Goal: Information Seeking & Learning: Learn about a topic

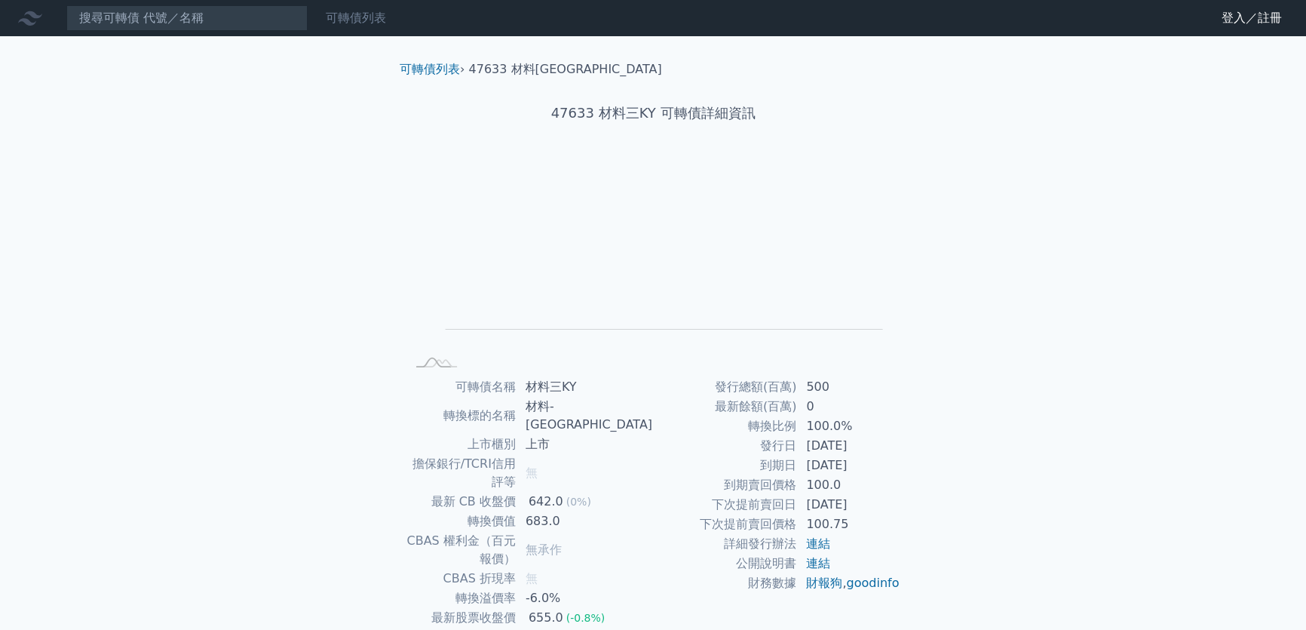
click at [351, 21] on link "可轉債列表" at bounding box center [356, 18] width 60 height 14
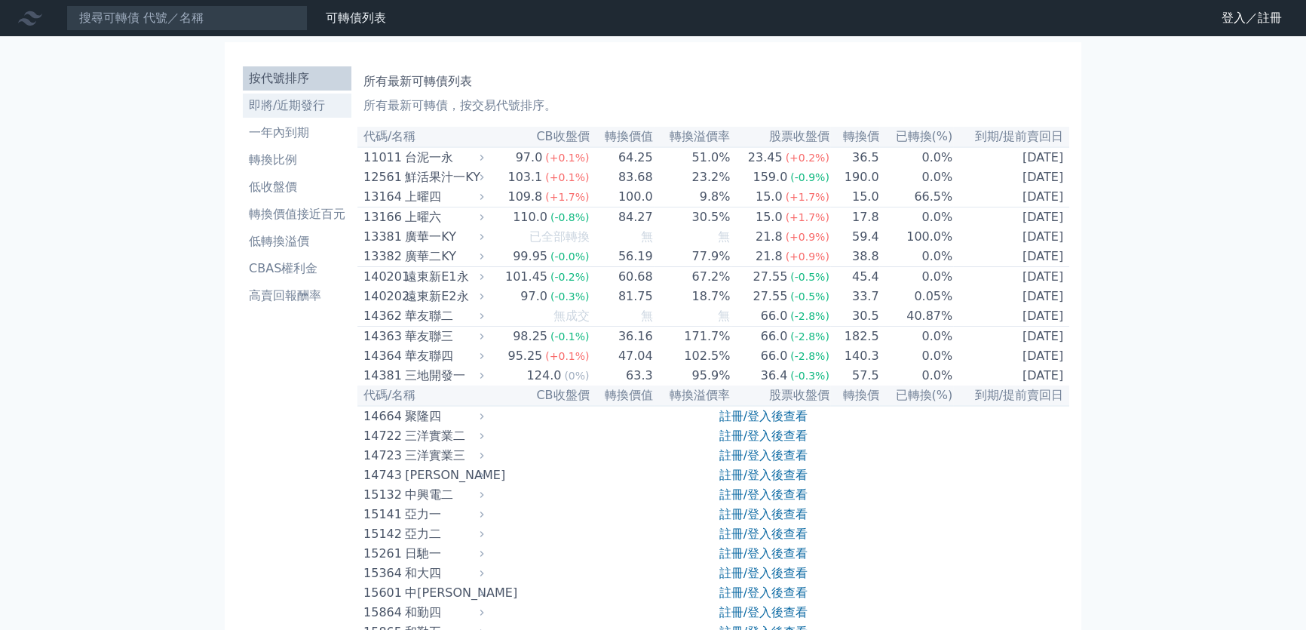
click at [283, 107] on li "即將/近期發行" at bounding box center [297, 106] width 109 height 18
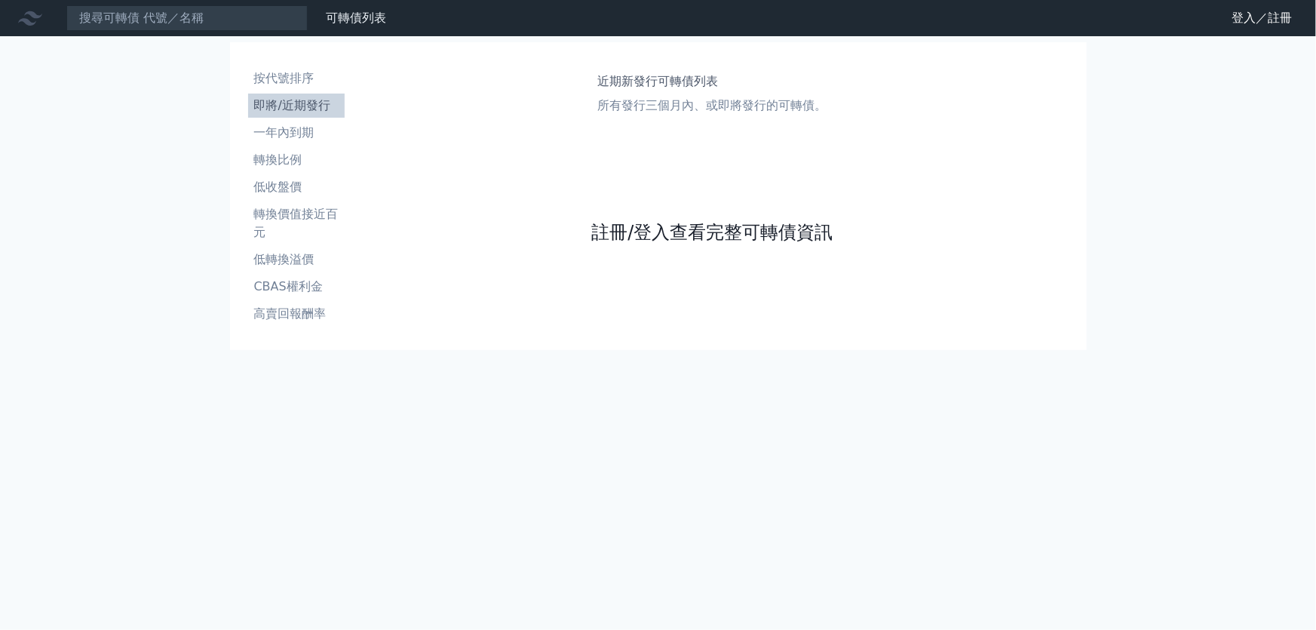
click at [636, 230] on link "註冊/登入查看完整可轉債資訊" at bounding box center [711, 232] width 241 height 24
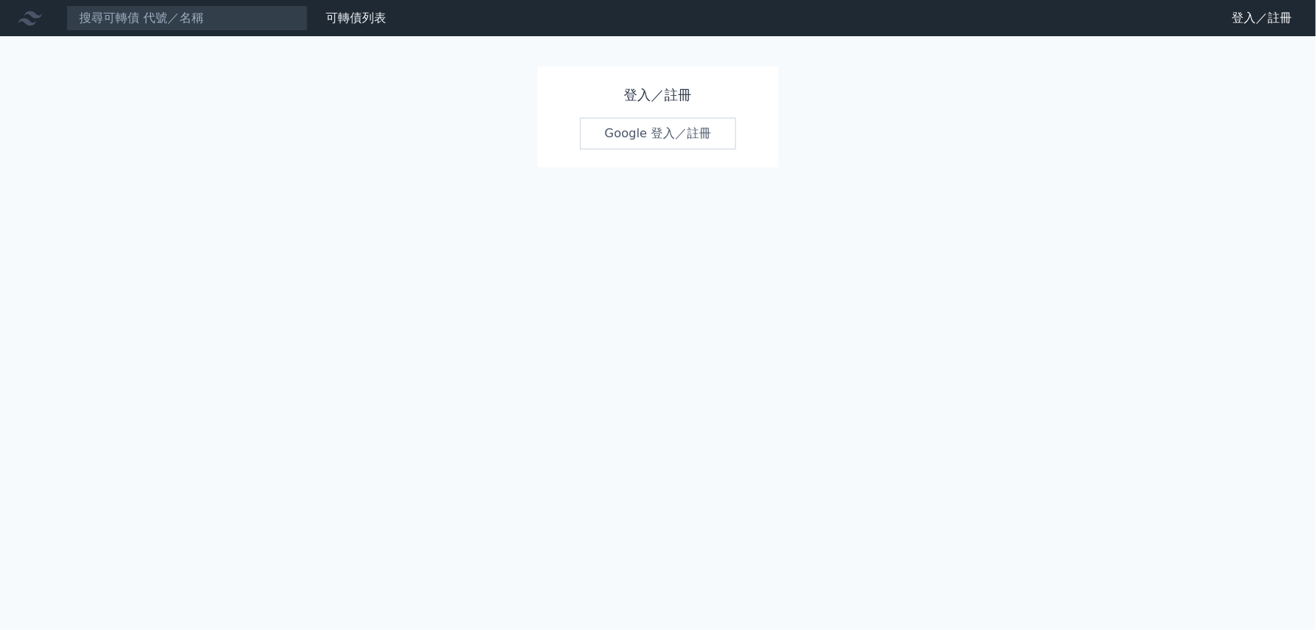
click at [637, 151] on div "登入／註冊 Google 登入／註冊" at bounding box center [658, 116] width 241 height 101
click at [638, 144] on link "Google 登入／註冊" at bounding box center [658, 134] width 157 height 32
click at [637, 139] on link "Google 登入／註冊" at bounding box center [658, 134] width 157 height 32
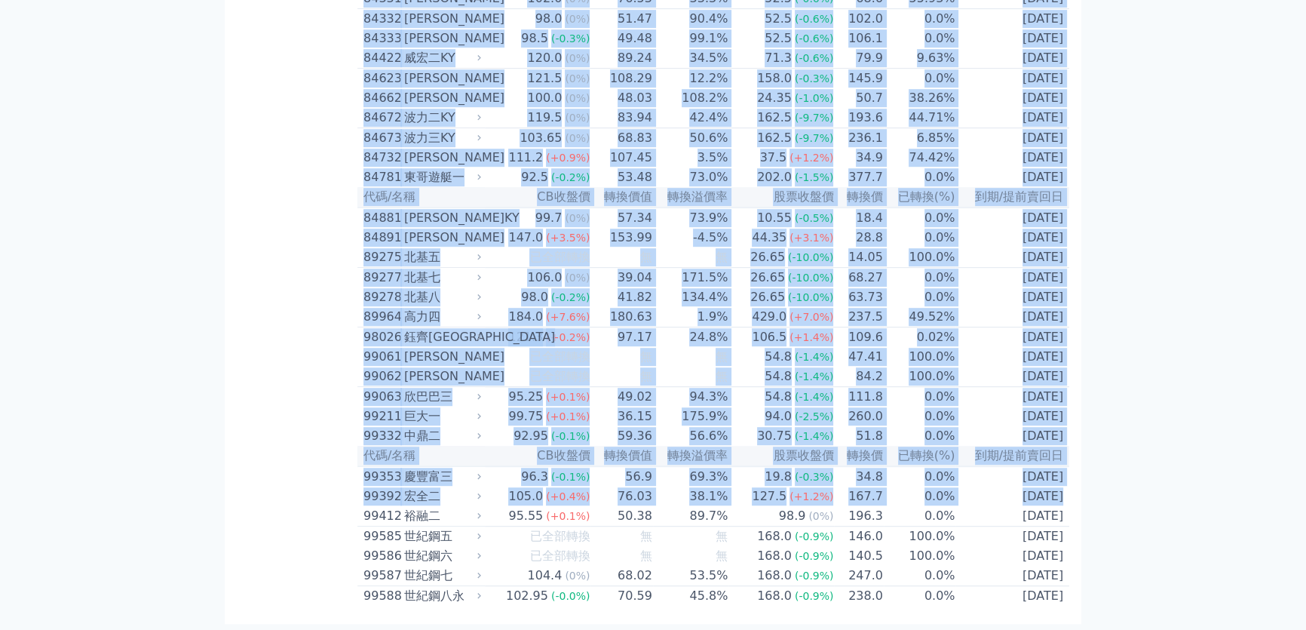
scroll to position [8856, 0]
drag, startPoint x: 369, startPoint y: 137, endPoint x: 1054, endPoint y: 604, distance: 829.1
copy table "lo/ip DOlor sita conse adipi eli sed(%) do/eiusm 85420 temp 16.6 (+7.3%) 44.72 …"
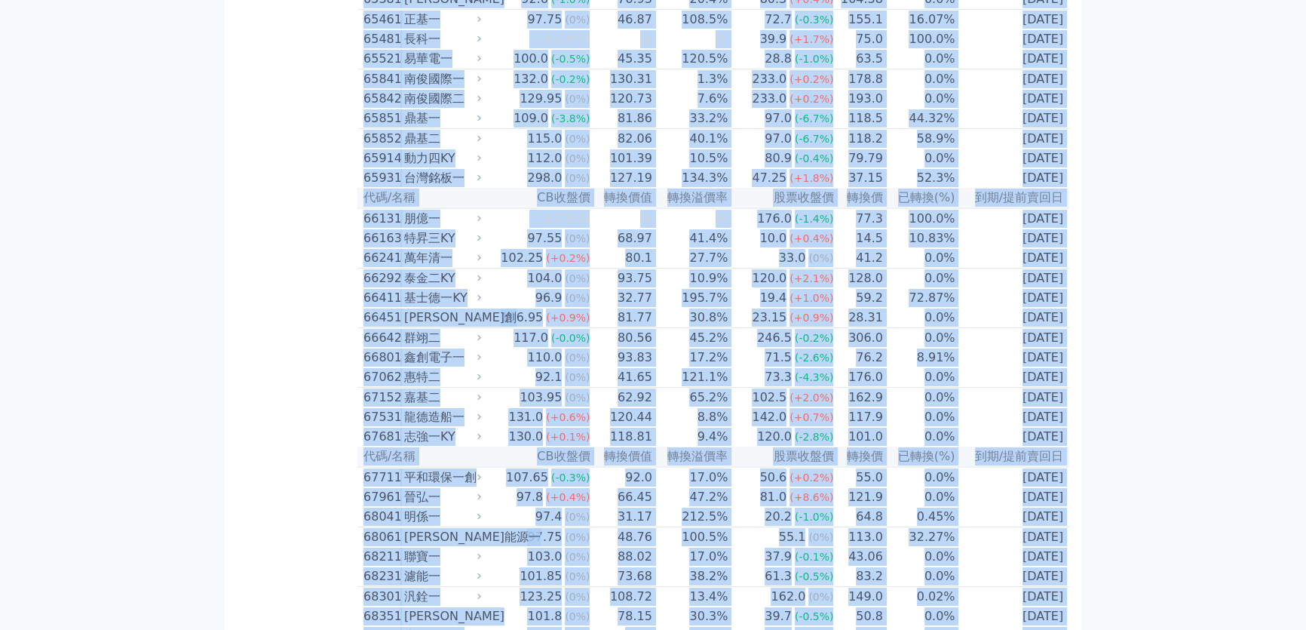
scroll to position [0, 0]
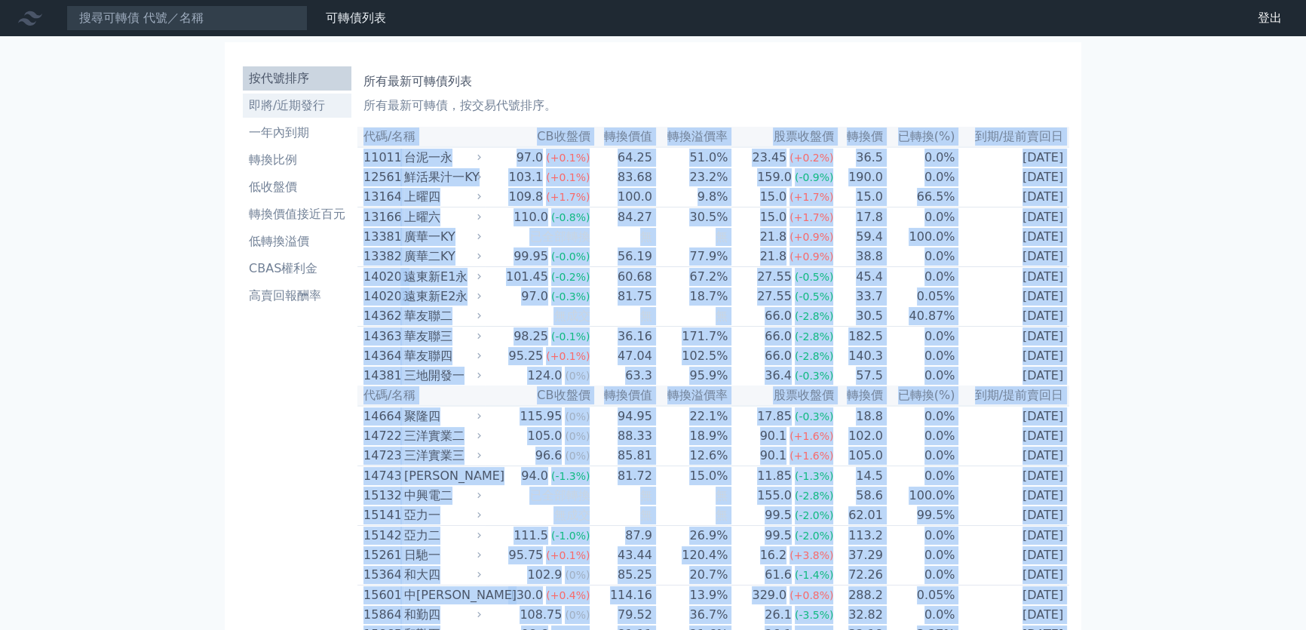
click at [325, 113] on li "即將/近期發行" at bounding box center [297, 106] width 109 height 18
